Goal: Task Accomplishment & Management: Complete application form

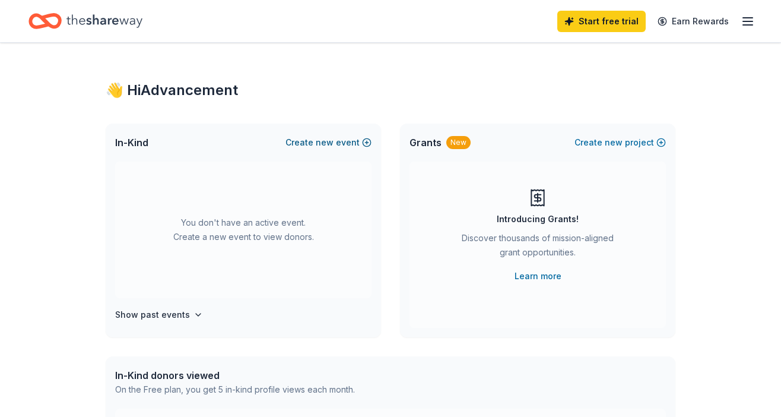
click at [305, 145] on button "Create new event" at bounding box center [329, 142] width 86 height 14
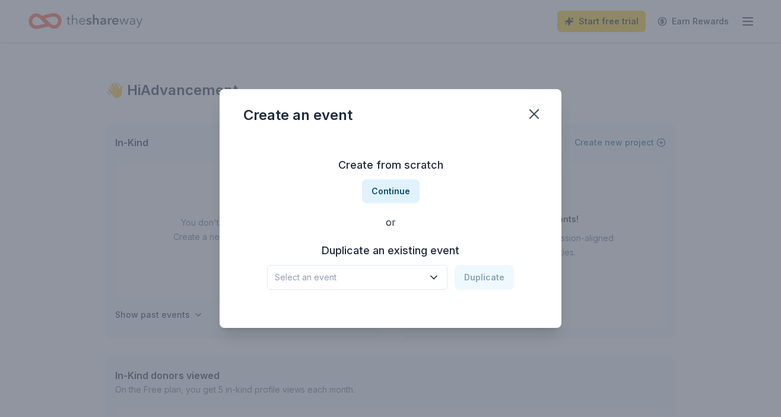
drag, startPoint x: 401, startPoint y: 195, endPoint x: 381, endPoint y: 258, distance: 65.9
click at [385, 245] on div "Create from scratch Continue or Duplicate an existing event Select an event Dup…" at bounding box center [390, 223] width 294 height 172
click at [381, 258] on h3 "Duplicate an existing event" at bounding box center [390, 250] width 247 height 19
click at [379, 266] on button "Select an event" at bounding box center [357, 277] width 180 height 25
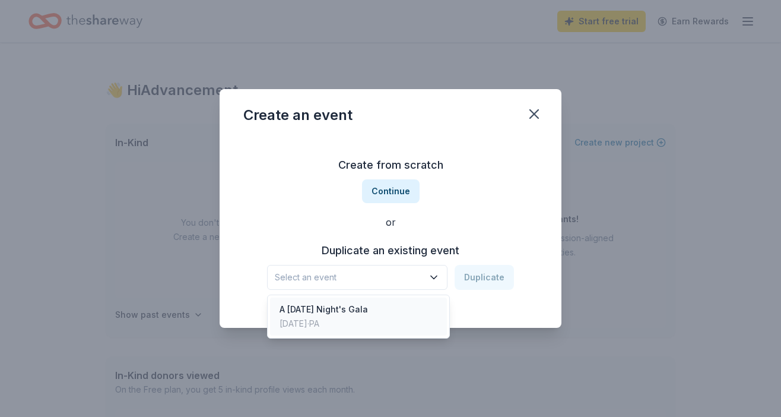
click at [351, 306] on div "A Midsummer Night's Gala" at bounding box center [324, 309] width 88 height 14
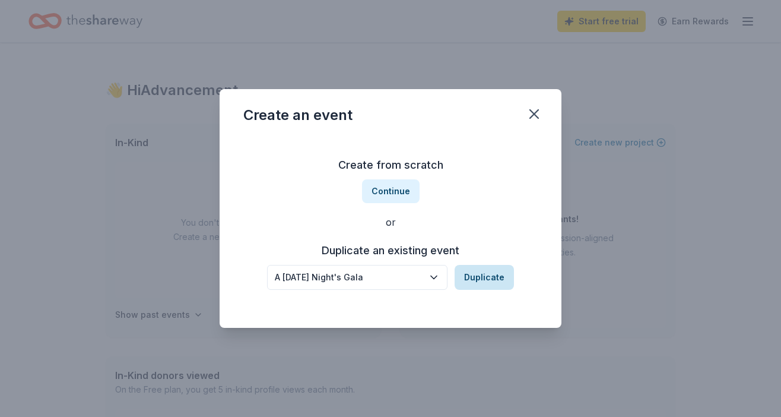
click at [474, 280] on button "Duplicate" at bounding box center [484, 277] width 59 height 25
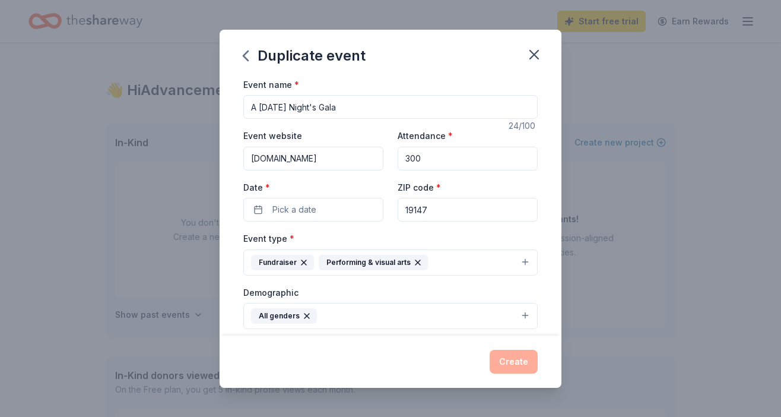
drag, startPoint x: 355, startPoint y: 106, endPoint x: 244, endPoint y: 105, distance: 111.0
click at [244, 105] on input "A [DATE] Night's Gala" at bounding box center [390, 107] width 294 height 24
click at [294, 199] on button "Pick a date" at bounding box center [313, 210] width 140 height 24
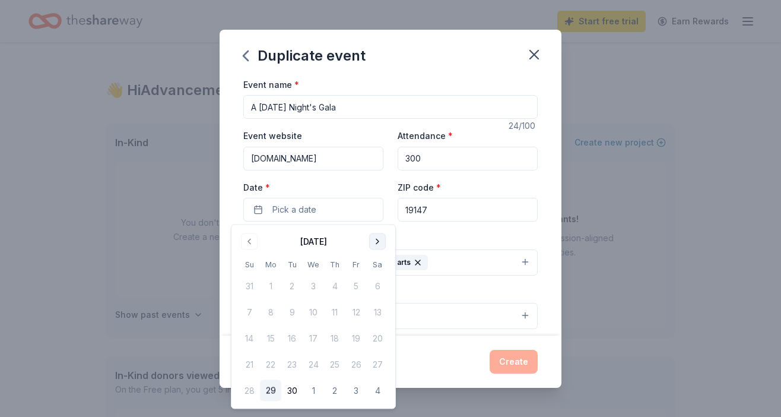
click at [376, 239] on button "Go to next month" at bounding box center [377, 241] width 17 height 17
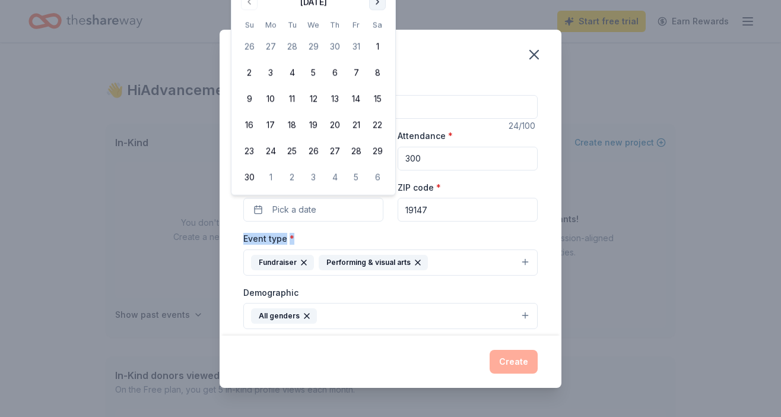
click at [376, 239] on div "Event type * Fundraiser Performing & visual arts" at bounding box center [390, 253] width 294 height 45
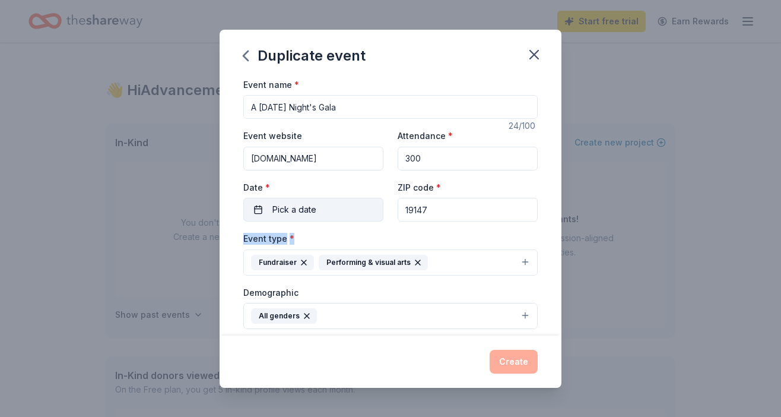
click at [297, 211] on span "Pick a date" at bounding box center [294, 209] width 44 height 14
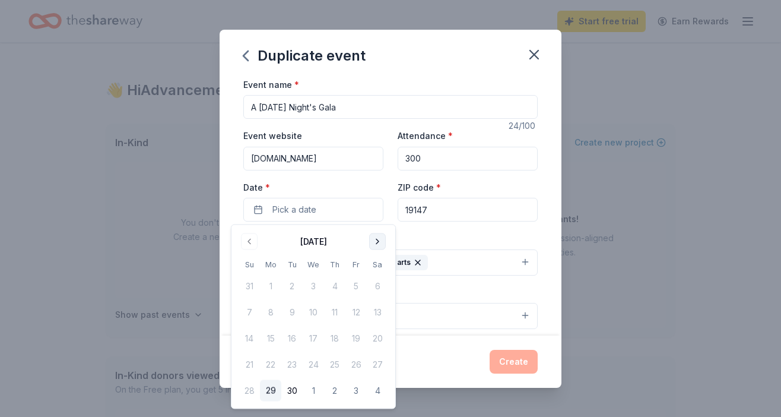
click at [380, 238] on button "Go to next month" at bounding box center [377, 241] width 17 height 17
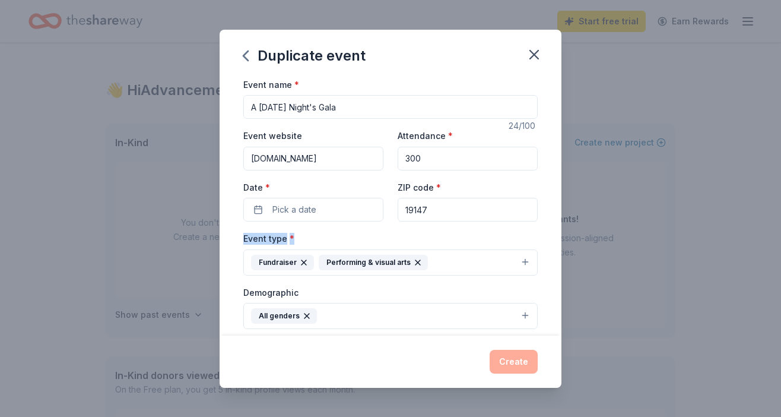
click at [380, 238] on div "Event type * Fundraiser Performing & visual arts" at bounding box center [390, 253] width 294 height 45
click at [307, 226] on div "Event name * A Midsummer Night's Gala 24 /100 Event website therockschool.org A…" at bounding box center [390, 352] width 294 height 551
click at [303, 211] on span "Pick a date" at bounding box center [294, 209] width 44 height 14
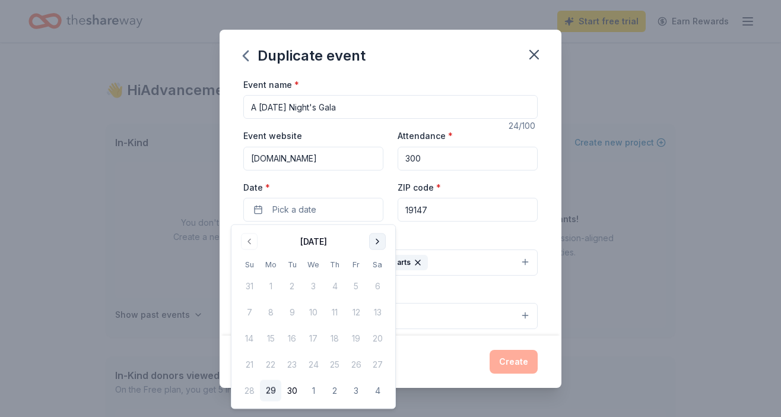
click at [379, 240] on button "Go to next month" at bounding box center [377, 241] width 17 height 17
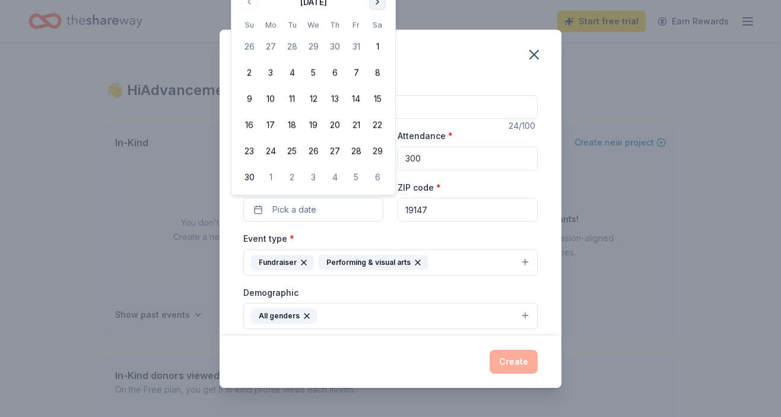
click at [377, 3] on button "Go to next month" at bounding box center [377, 1] width 17 height 17
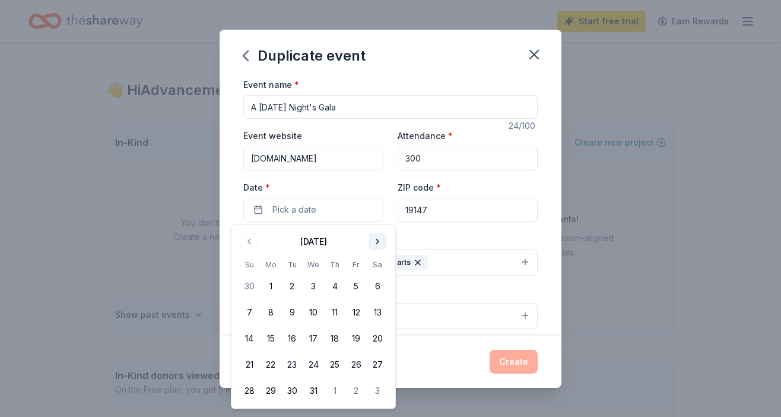
click at [376, 242] on button "Go to next month" at bounding box center [377, 241] width 17 height 17
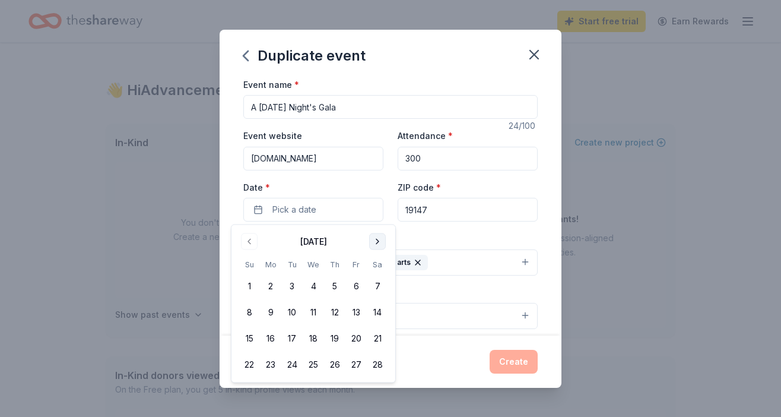
click at [376, 242] on button "Go to next month" at bounding box center [377, 241] width 17 height 17
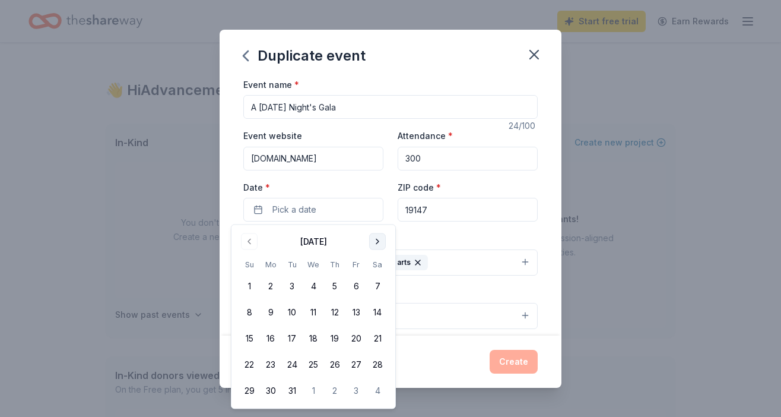
click at [376, 242] on button "Go to next month" at bounding box center [377, 241] width 17 height 17
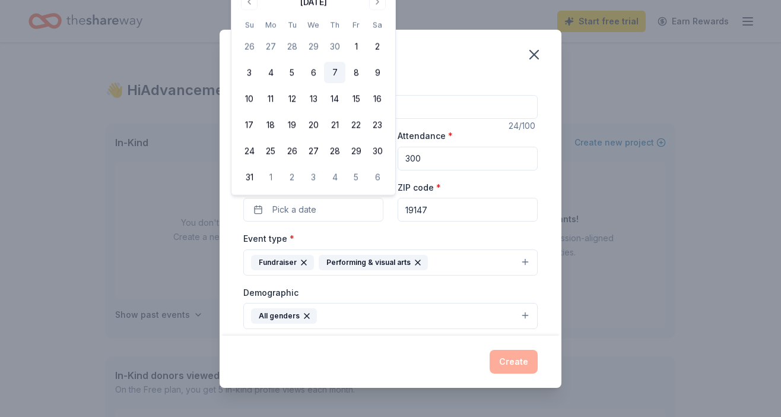
click at [336, 75] on button "7" at bounding box center [334, 72] width 21 height 21
click at [310, 233] on div "Event type * Fundraiser Performing & visual arts" at bounding box center [390, 253] width 294 height 45
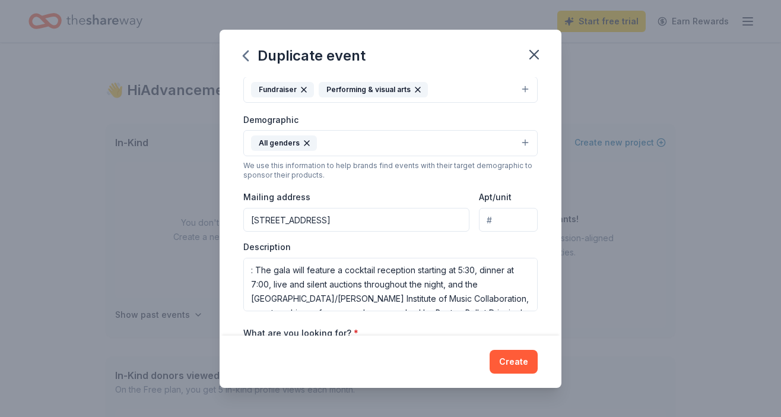
scroll to position [185, 0]
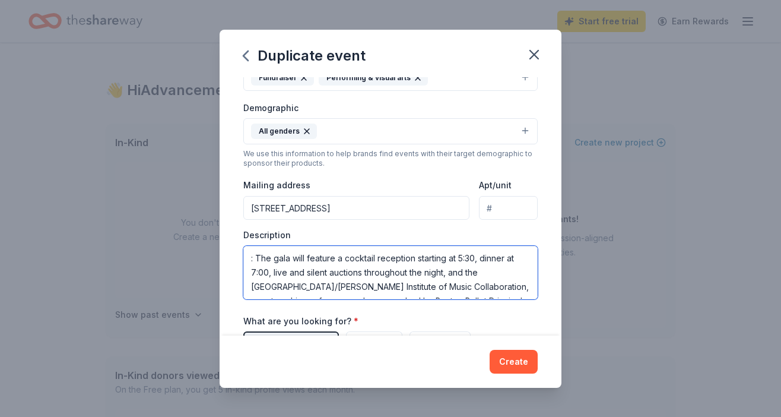
click at [269, 271] on textarea ": The gala will feature a cocktail reception starting at 5:30, dinner at 7:00, …" at bounding box center [390, 272] width 294 height 53
click at [258, 258] on textarea ": The gala will feature a cocktail reception starting at 5:30, dinner at 7:00, …" at bounding box center [390, 272] width 294 height 53
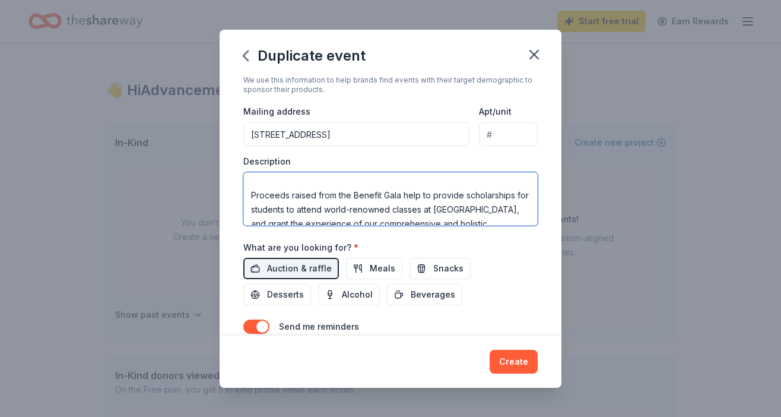
scroll to position [157, 0]
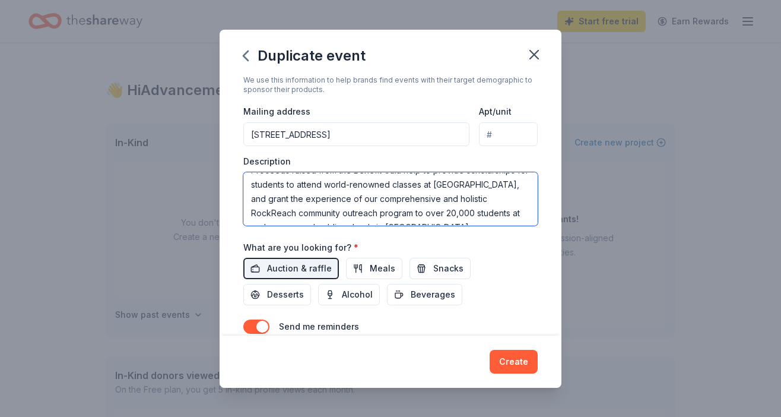
click at [284, 217] on textarea "The gala will feature a cocktail reception starting at 5:30, dinner at 7:00, li…" at bounding box center [390, 198] width 294 height 53
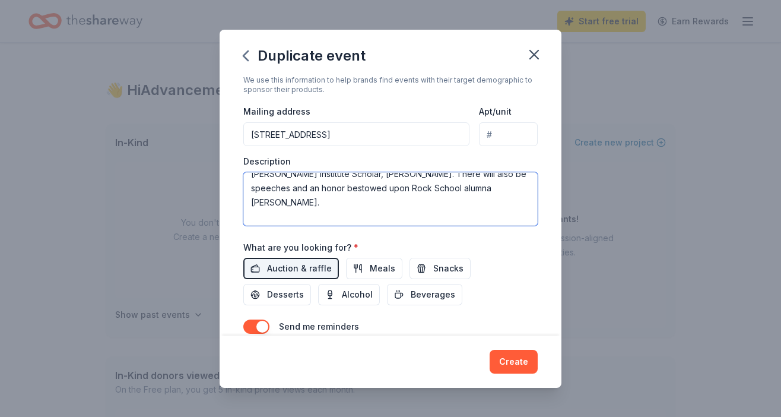
scroll to position [84, 0]
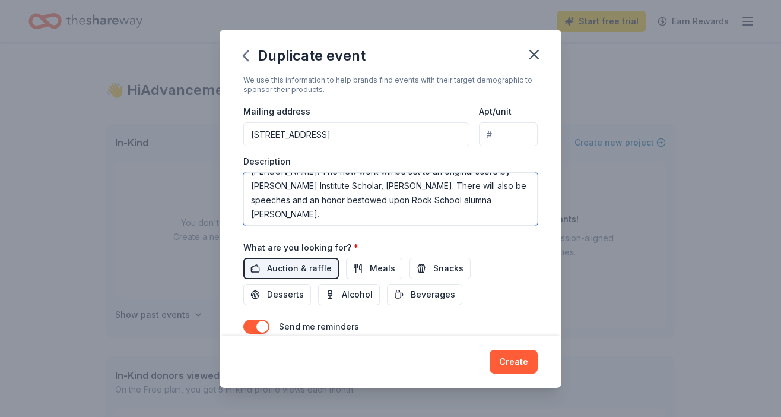
drag, startPoint x: 414, startPoint y: 201, endPoint x: 298, endPoint y: 191, distance: 116.8
click at [298, 191] on textarea "The gala will feature a cocktail reception starting at 5:30, dinner at 7:00, li…" at bounding box center [390, 198] width 294 height 53
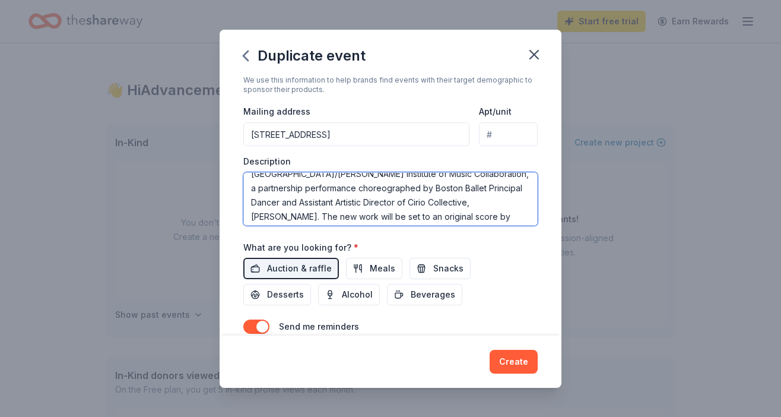
scroll to position [40, 0]
drag, startPoint x: 460, startPoint y: 203, endPoint x: 382, endPoint y: 192, distance: 78.5
click at [382, 192] on textarea "The gala will feature a cocktail reception starting at 5:30, dinner at 7:00, li…" at bounding box center [390, 198] width 294 height 53
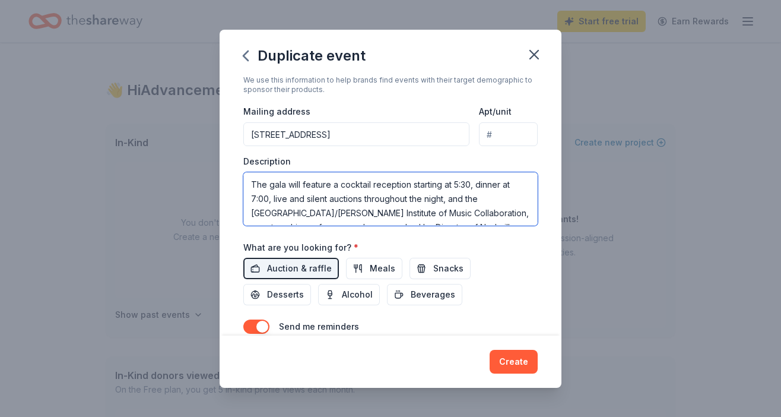
scroll to position [0, 0]
click at [488, 199] on textarea "The gala will feature a cocktail reception starting at 5:30, dinner at 7:00, li…" at bounding box center [390, 198] width 294 height 53
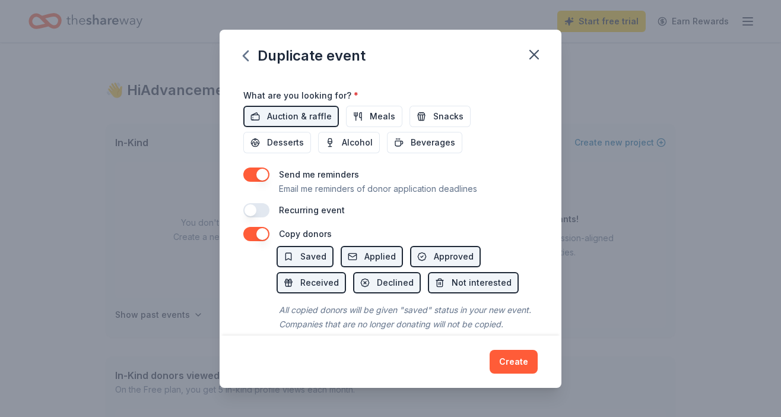
scroll to position [428, 0]
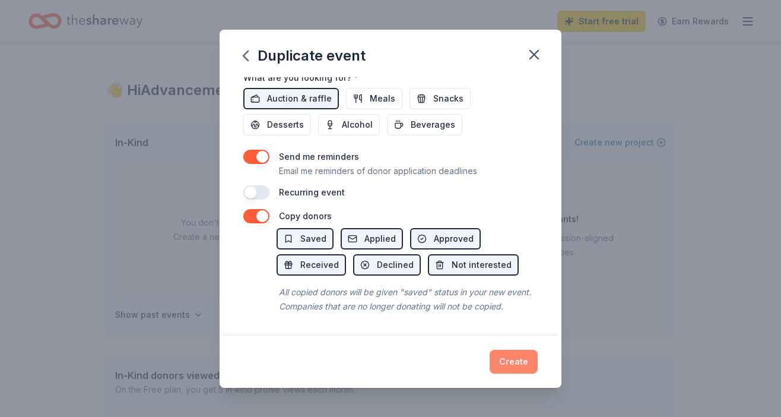
type textarea "The gala will feature a cocktail reception starting at 5:30, dinner at 7:00, li…"
click at [505, 354] on button "Create" at bounding box center [514, 362] width 48 height 24
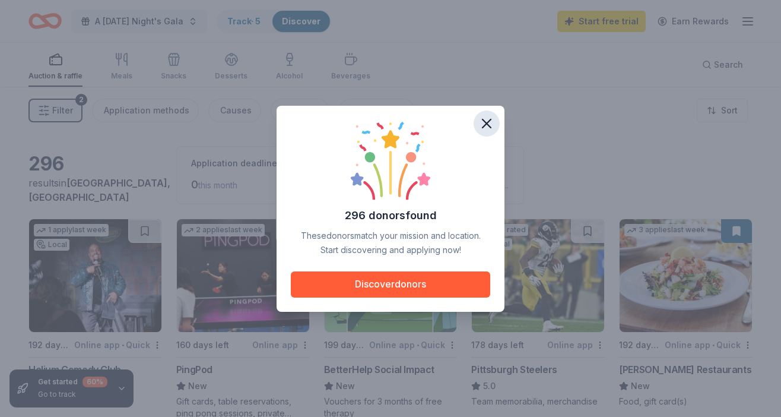
click at [486, 125] on icon "button" at bounding box center [486, 123] width 17 height 17
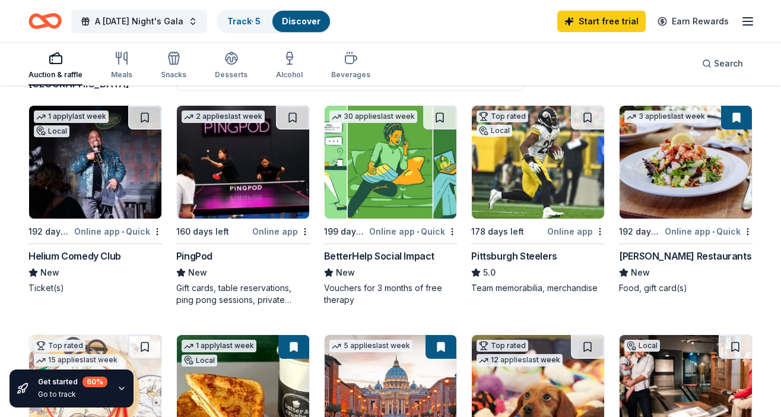
scroll to position [114, 0]
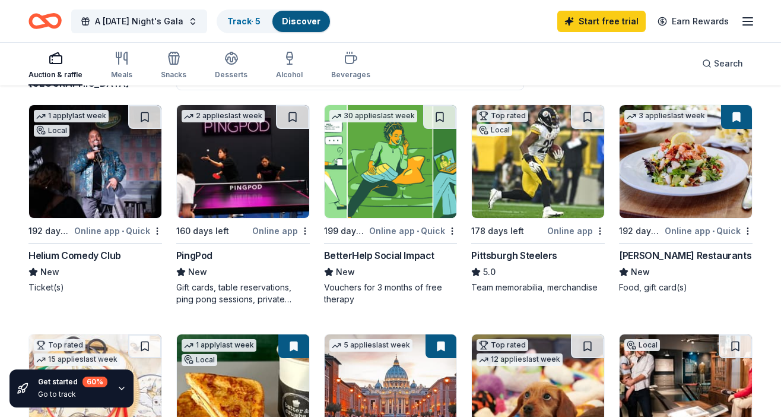
click at [64, 255] on div "Helium Comedy Club" at bounding box center [74, 255] width 93 height 14
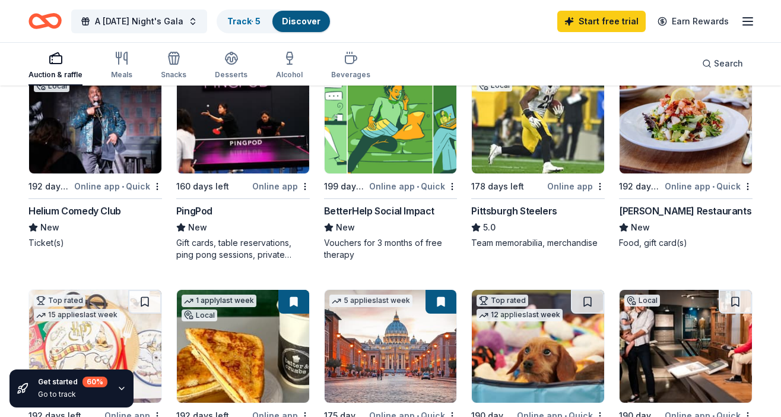
scroll to position [64, 0]
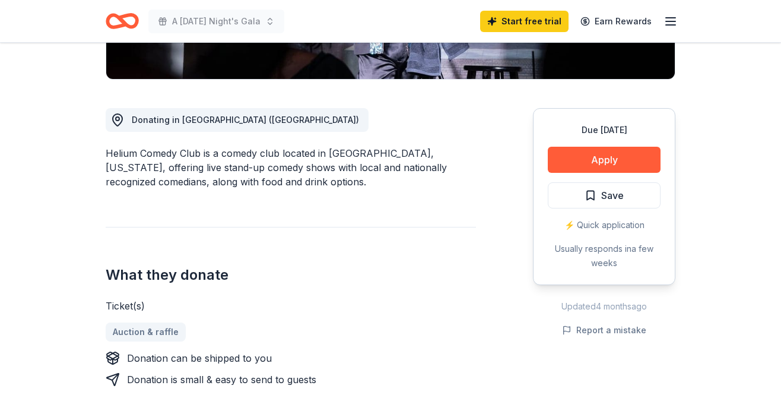
scroll to position [286, 0]
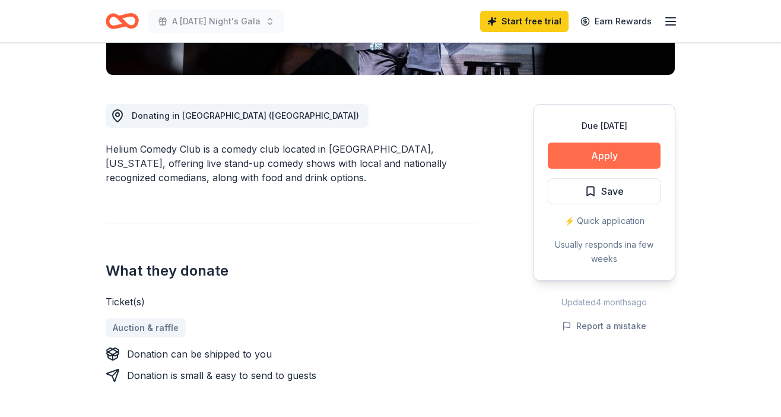
click at [590, 154] on button "Apply" at bounding box center [604, 155] width 113 height 26
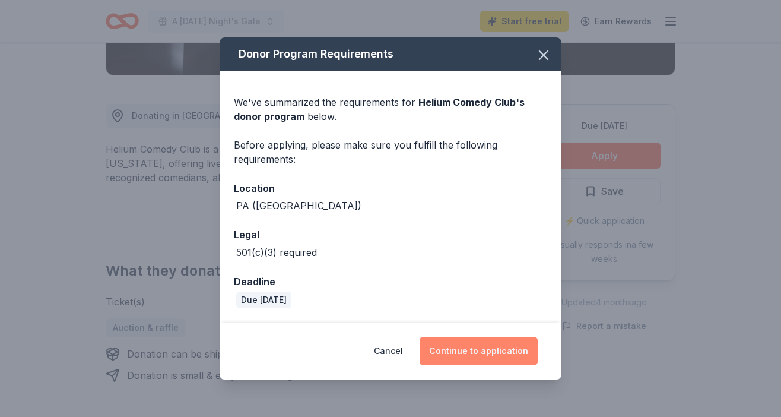
click at [485, 347] on button "Continue to application" at bounding box center [479, 351] width 118 height 28
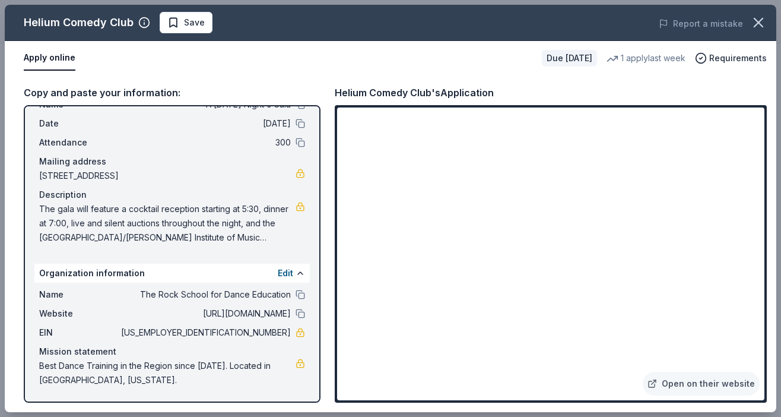
scroll to position [0, 0]
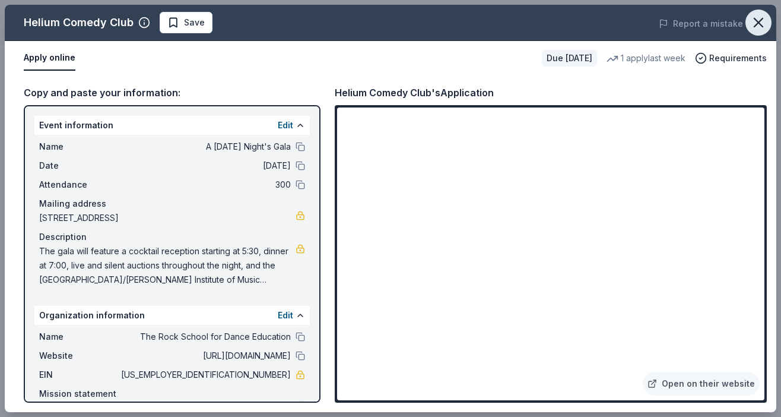
click at [755, 22] on icon "button" at bounding box center [758, 22] width 17 height 17
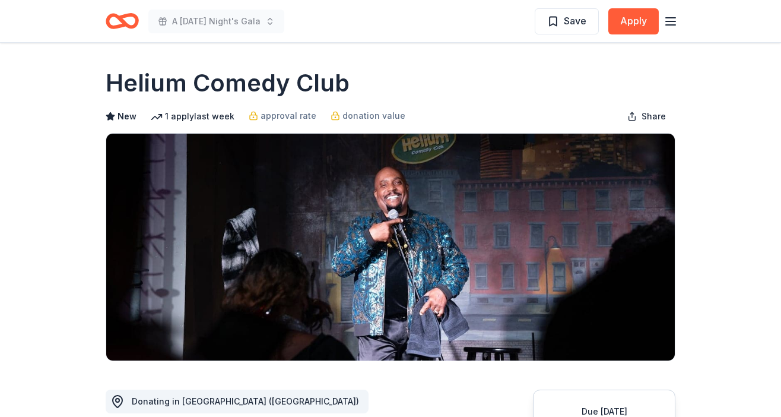
click at [659, 15] on div "Save Apply" at bounding box center [606, 21] width 143 height 28
click at [670, 24] on icon "button" at bounding box center [671, 21] width 14 height 14
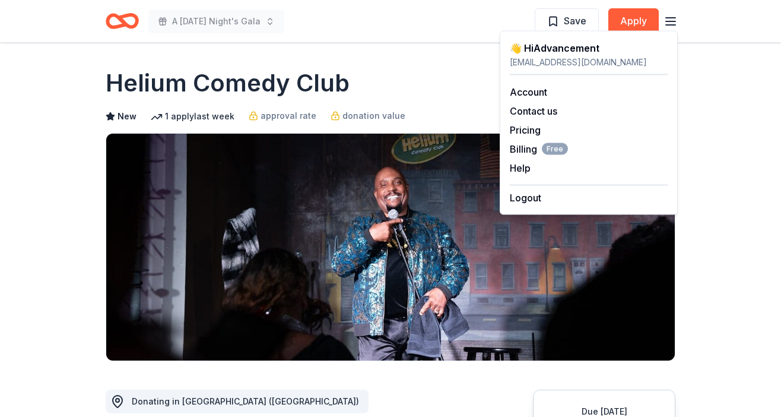
click at [513, 49] on div "👋 Hi Advancement" at bounding box center [589, 48] width 158 height 14
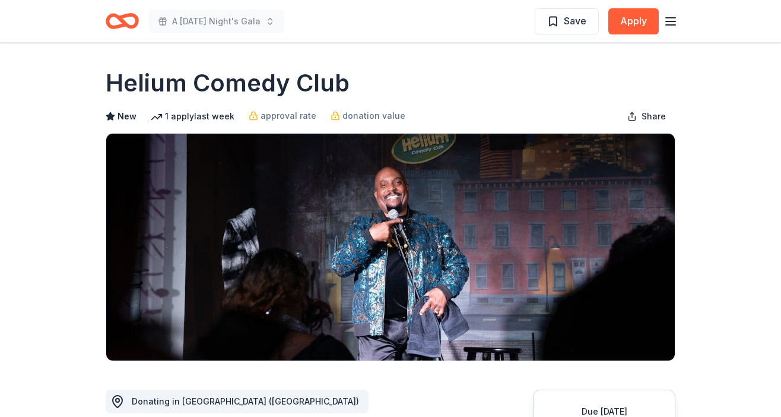
click at [112, 19] on icon "Home" at bounding box center [122, 21] width 33 height 28
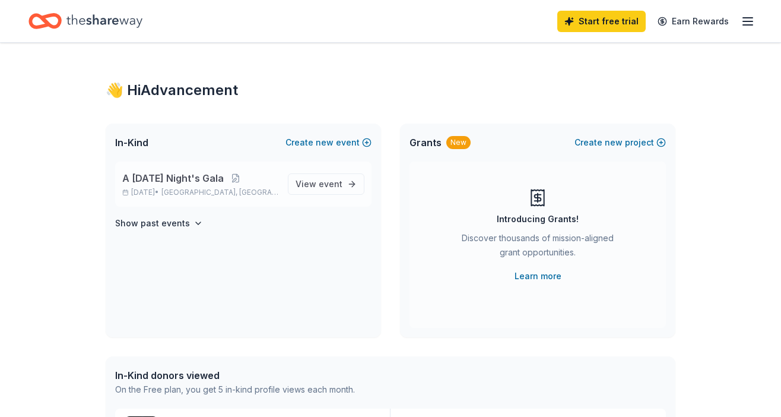
click at [248, 185] on div "A [DATE] Night's Gala [DATE] • [GEOGRAPHIC_DATA], [GEOGRAPHIC_DATA]" at bounding box center [200, 184] width 156 height 26
click at [248, 179] on button at bounding box center [236, 177] width 24 height 9
click at [201, 181] on span "A [DATE] Night's Gala" at bounding box center [173, 178] width 102 height 14
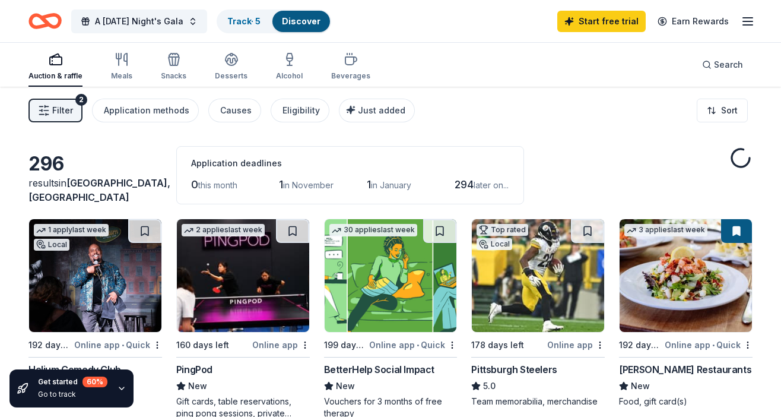
click at [253, 176] on div "0 this month 1 in [DATE] in January 294 later on..." at bounding box center [350, 184] width 318 height 19
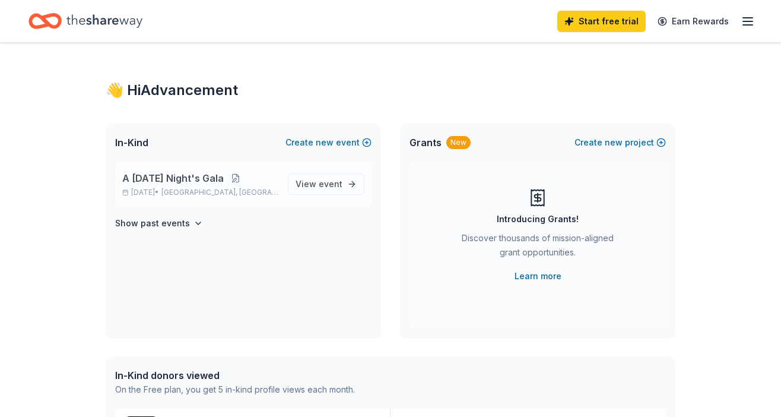
click at [248, 173] on button at bounding box center [236, 177] width 24 height 9
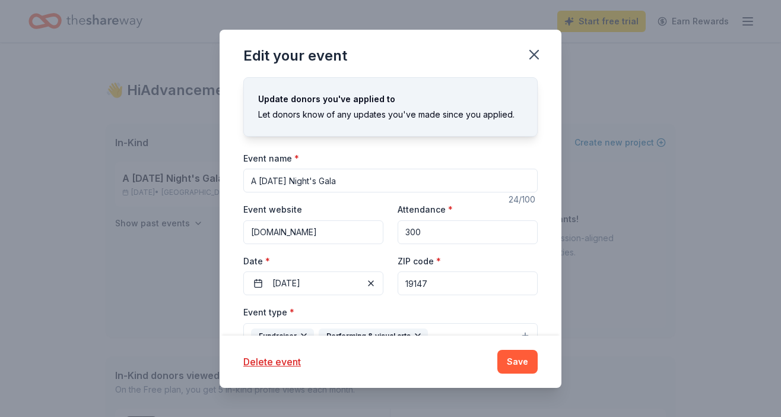
drag, startPoint x: 363, startPoint y: 180, endPoint x: 148, endPoint y: 167, distance: 215.3
click at [148, 167] on div "Edit your event Update donors you've applied to Let donors know of any updates …" at bounding box center [390, 208] width 781 height 417
type input "Red, White, & Dance Gala"
click at [434, 226] on input "300" at bounding box center [468, 232] width 140 height 24
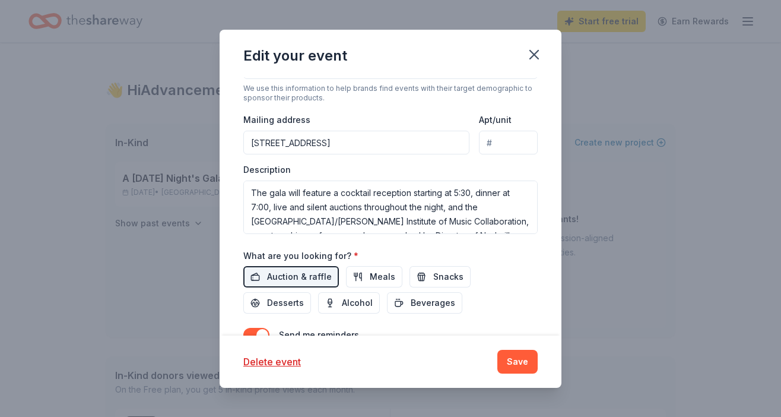
scroll to position [385, 0]
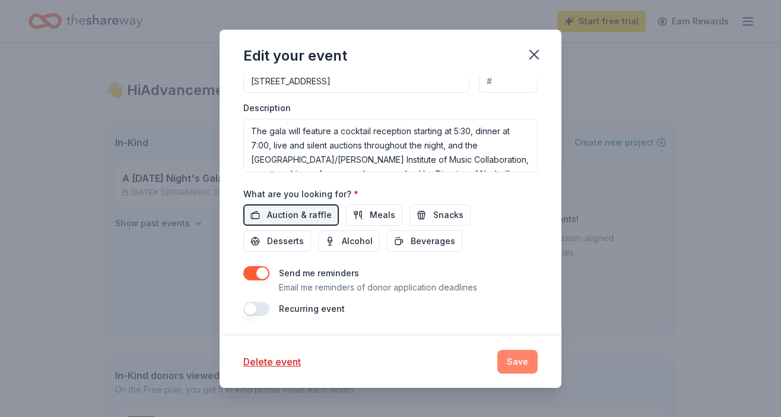
click at [513, 352] on button "Save" at bounding box center [517, 362] width 40 height 24
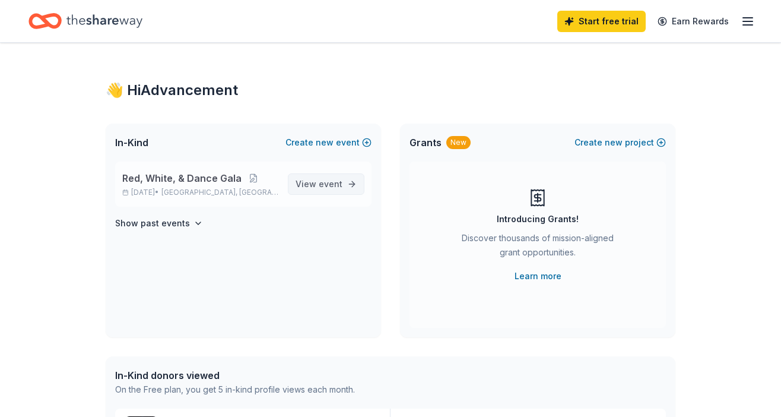
click at [312, 183] on span "View event" at bounding box center [319, 184] width 47 height 14
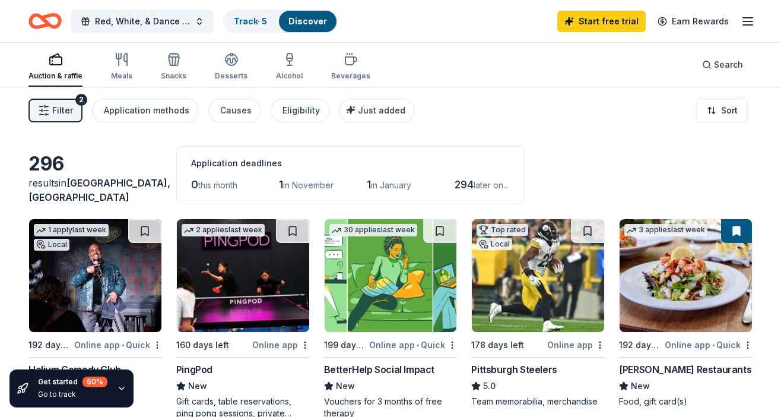
click at [289, 186] on span "in November" at bounding box center [308, 185] width 50 height 10
click at [67, 112] on span "Filter" at bounding box center [62, 110] width 21 height 14
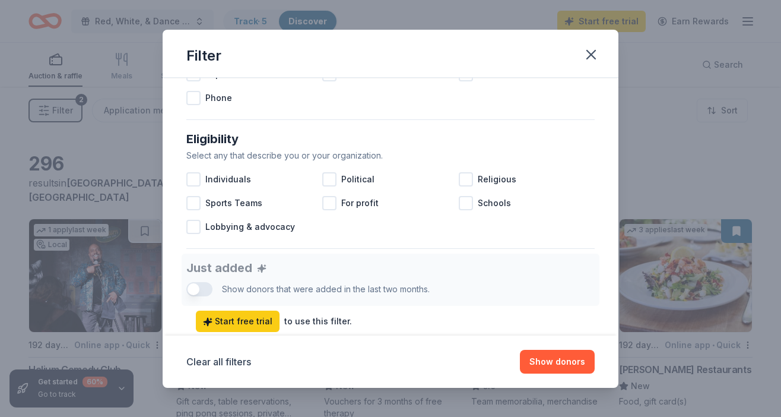
scroll to position [158, 0]
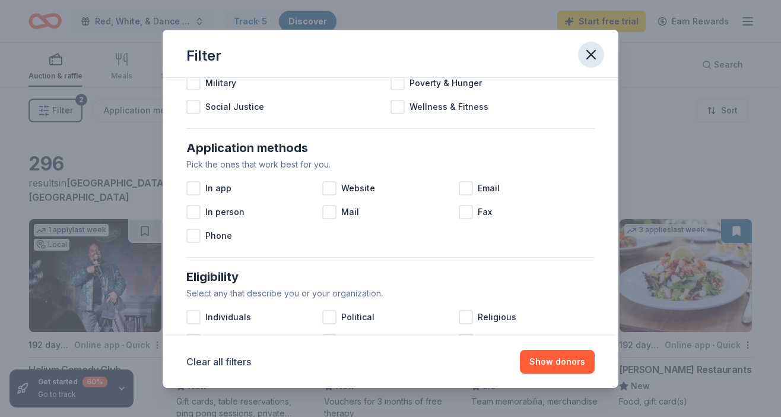
click at [595, 57] on icon "button" at bounding box center [591, 54] width 17 height 17
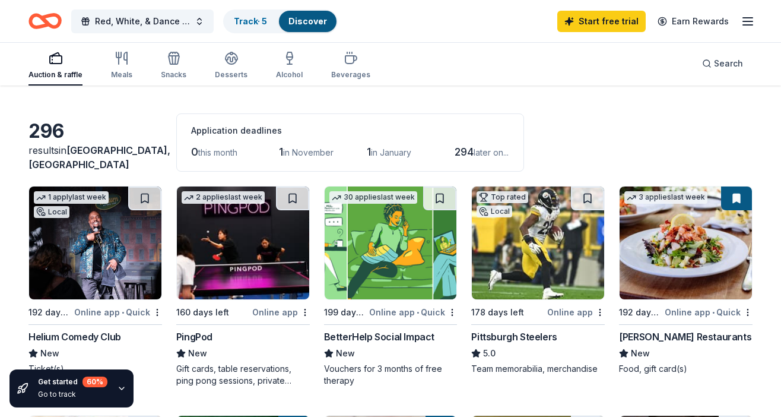
scroll to position [52, 0]
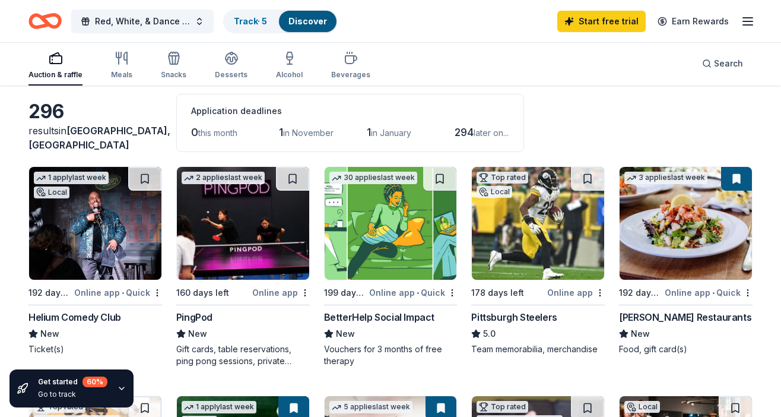
click at [62, 316] on div "Helium Comedy Club" at bounding box center [74, 317] width 93 height 14
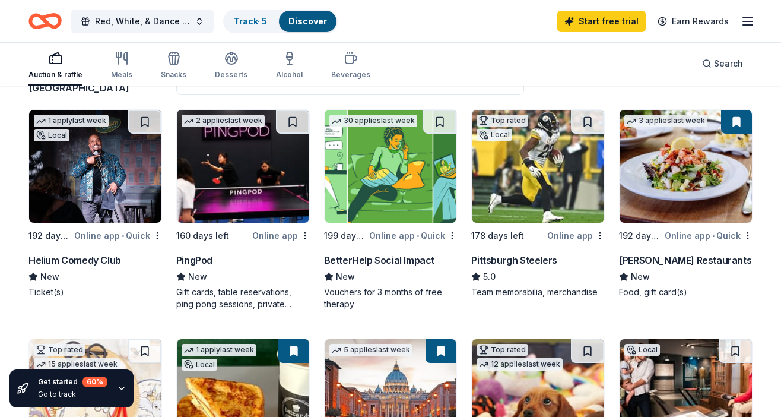
scroll to position [161, 0]
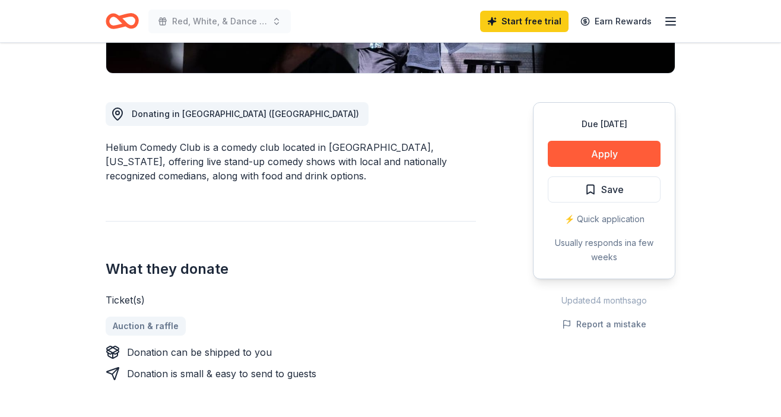
scroll to position [297, 0]
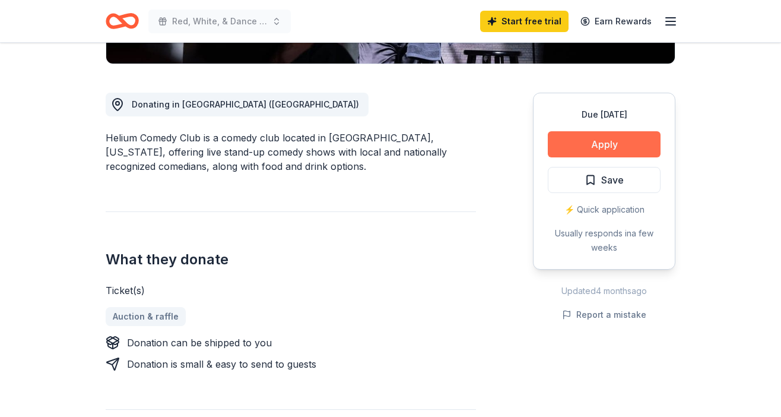
click at [582, 141] on button "Apply" at bounding box center [604, 144] width 113 height 26
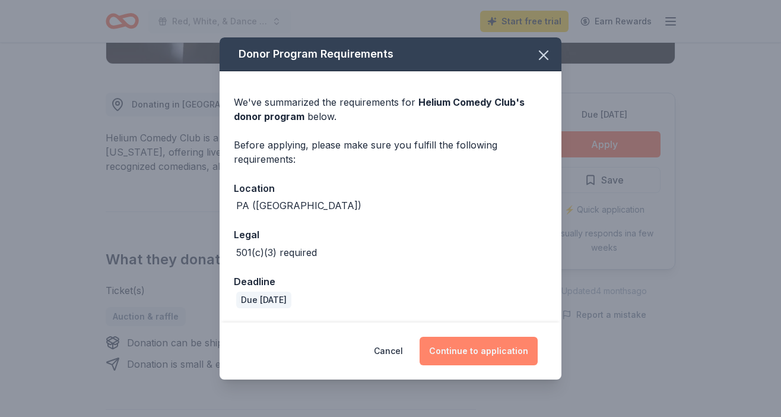
click at [477, 356] on button "Continue to application" at bounding box center [479, 351] width 118 height 28
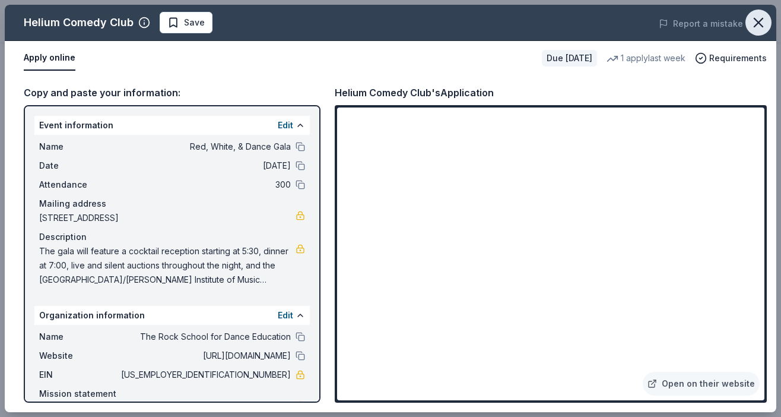
click at [765, 24] on icon "button" at bounding box center [758, 22] width 17 height 17
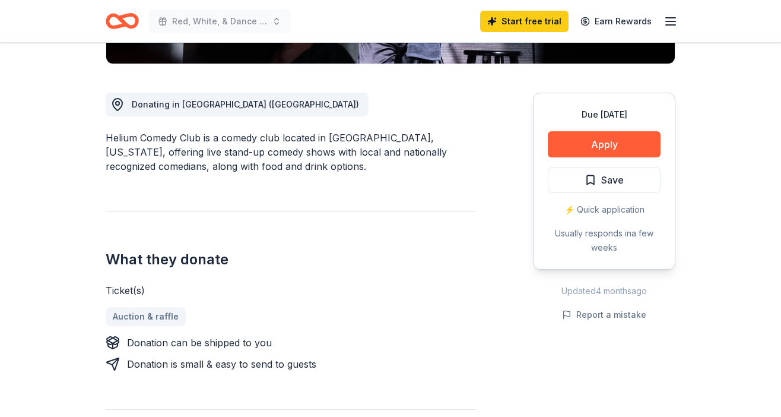
scroll to position [0, 0]
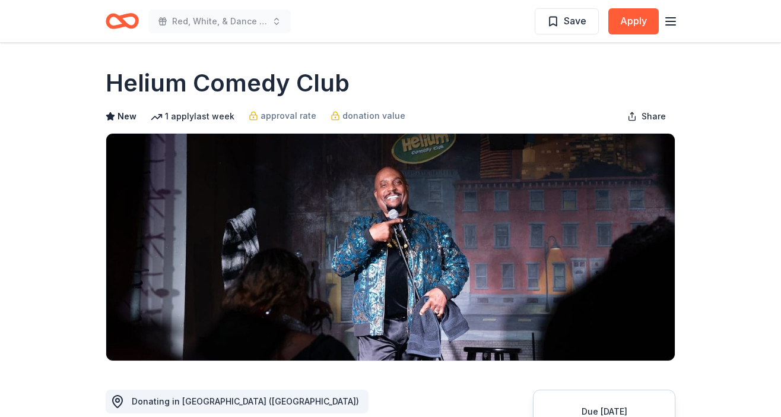
click at [224, 78] on h1 "Helium Comedy Club" at bounding box center [228, 82] width 244 height 33
click at [142, 21] on div "Red, White, & Dance Gala" at bounding box center [198, 21] width 185 height 28
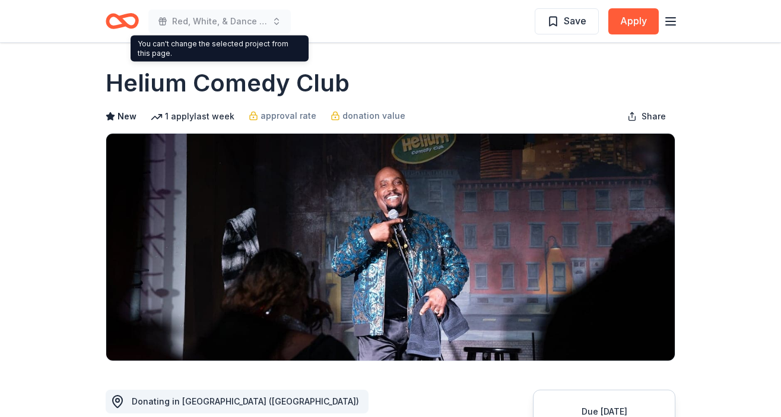
click at [117, 23] on icon "Home" at bounding box center [122, 21] width 33 height 28
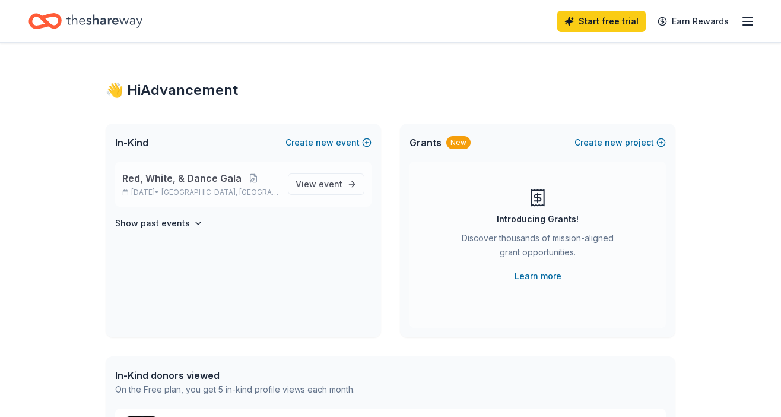
click at [229, 180] on span "Red, White, & Dance Gala" at bounding box center [181, 178] width 119 height 14
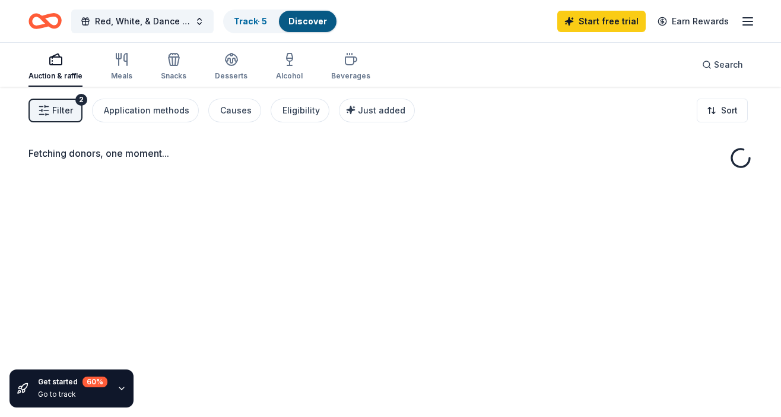
click at [118, 392] on icon "button" at bounding box center [121, 387] width 9 height 9
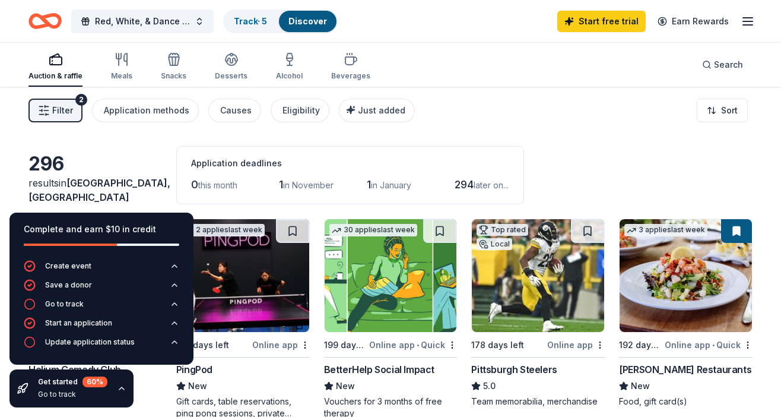
click at [118, 392] on icon "button" at bounding box center [121, 387] width 9 height 9
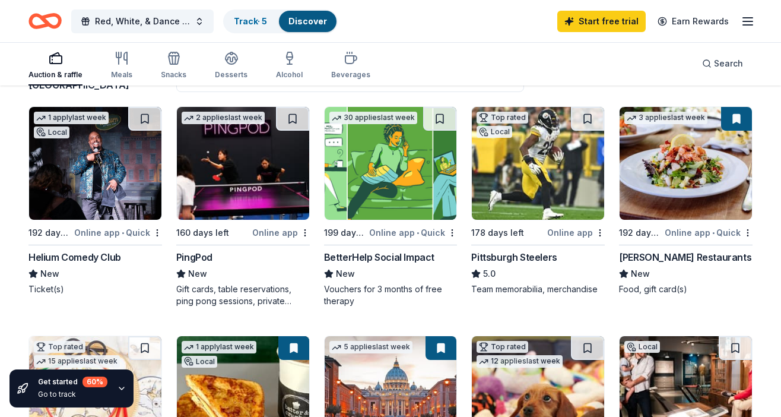
scroll to position [103, 0]
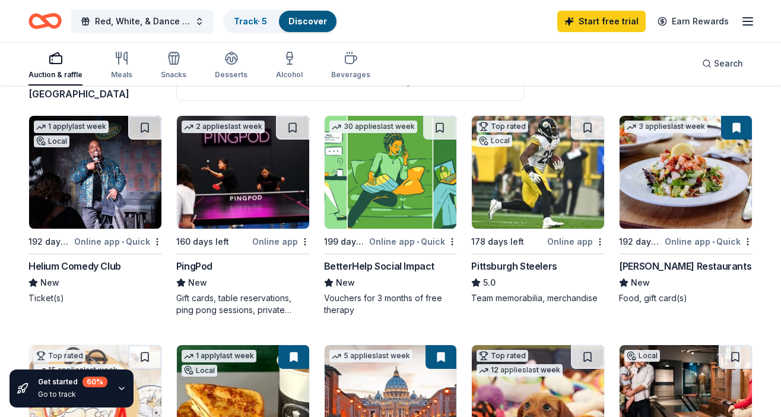
click at [219, 207] on img at bounding box center [243, 172] width 132 height 113
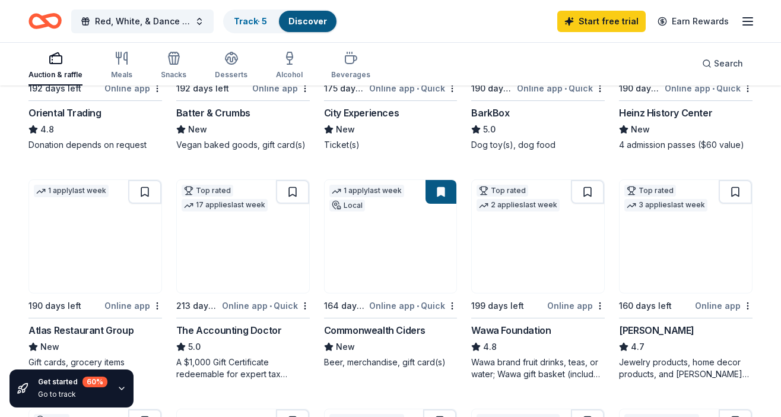
scroll to position [473, 0]
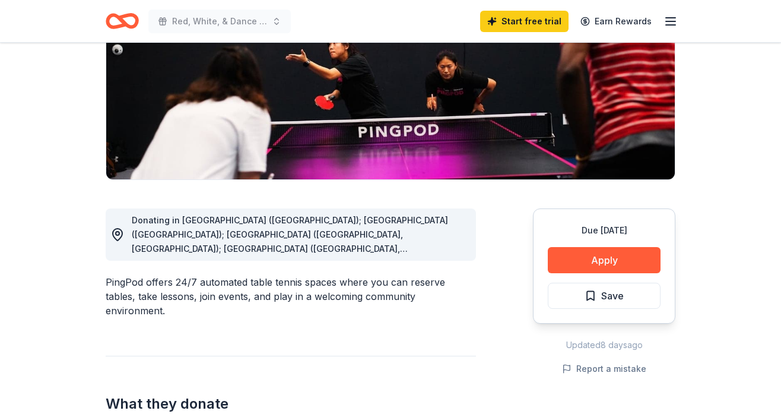
scroll to position [184, 0]
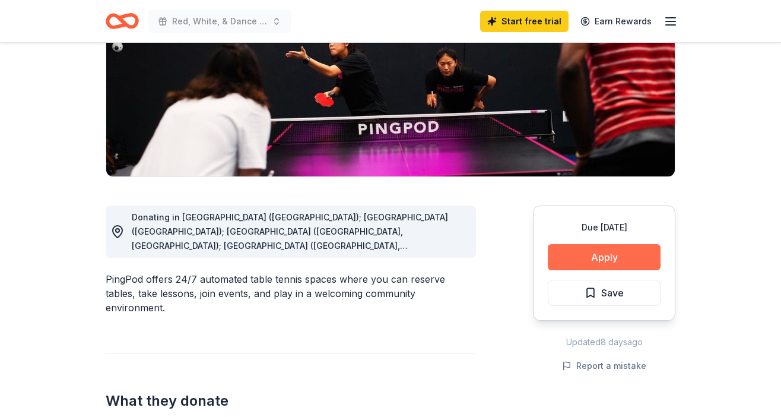
click at [569, 268] on button "Apply" at bounding box center [604, 257] width 113 height 26
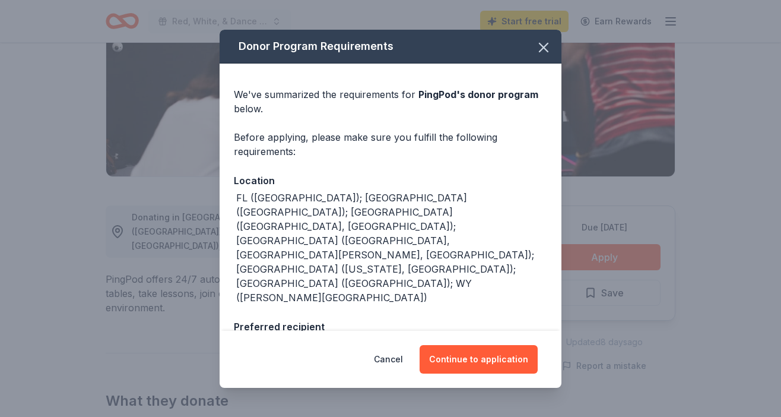
scroll to position [73, 0]
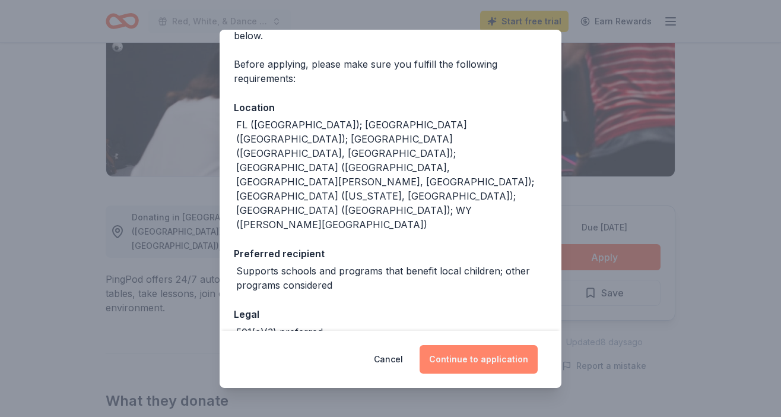
click at [463, 354] on button "Continue to application" at bounding box center [479, 359] width 118 height 28
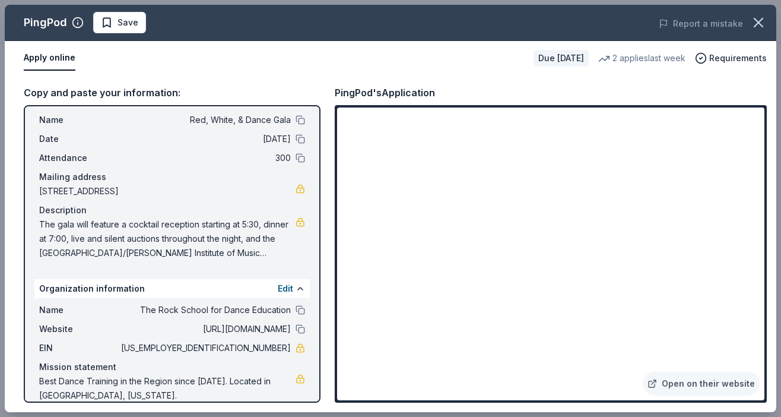
scroll to position [20, 0]
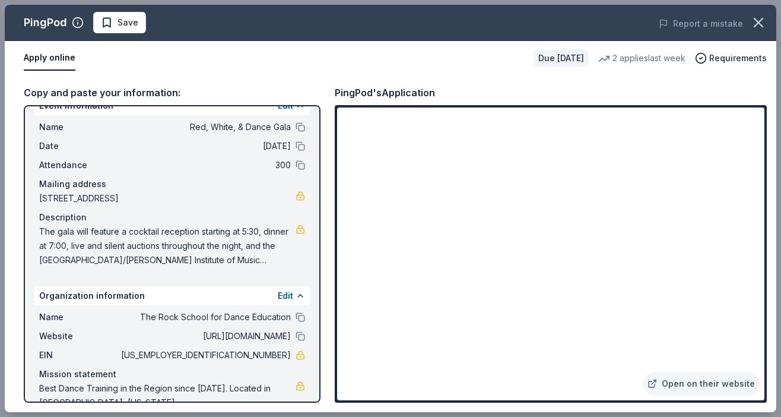
click at [307, 147] on div "Name Red, White, & Dance Gala Date [DATE] Attendance 300 Mailing address [STREE…" at bounding box center [171, 193] width 275 height 157
click at [300, 147] on button at bounding box center [300, 145] width 9 height 9
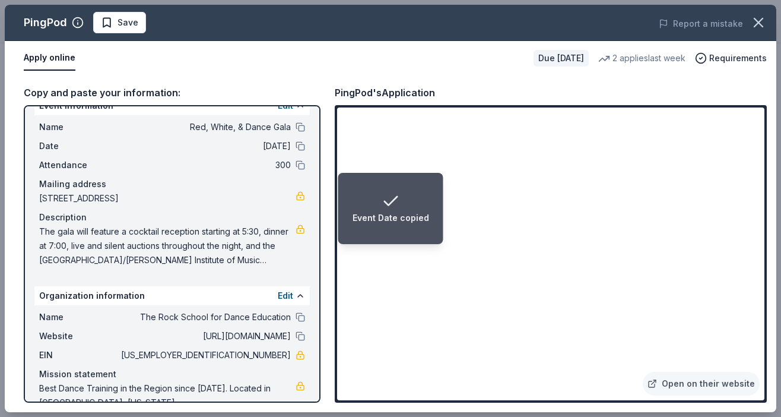
click at [302, 140] on div "Date [DATE]" at bounding box center [172, 146] width 266 height 14
